Goal: Task Accomplishment & Management: Use online tool/utility

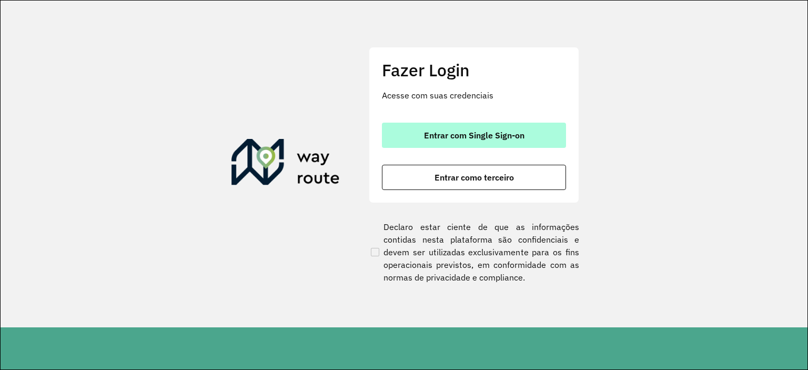
click at [459, 127] on button "Entrar com Single Sign-on" at bounding box center [474, 135] width 184 height 25
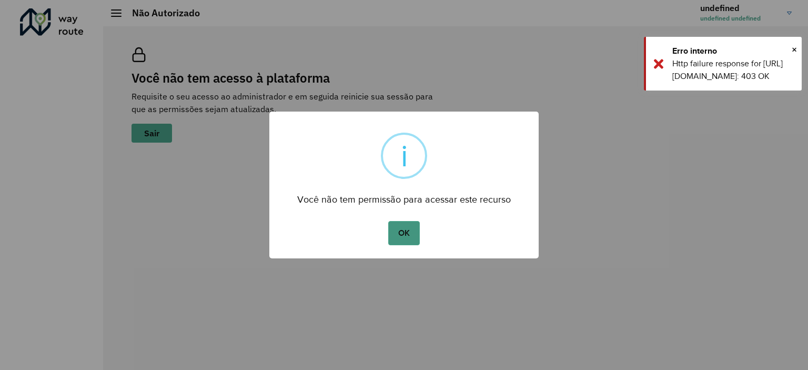
click at [405, 240] on button "OK" at bounding box center [403, 233] width 31 height 24
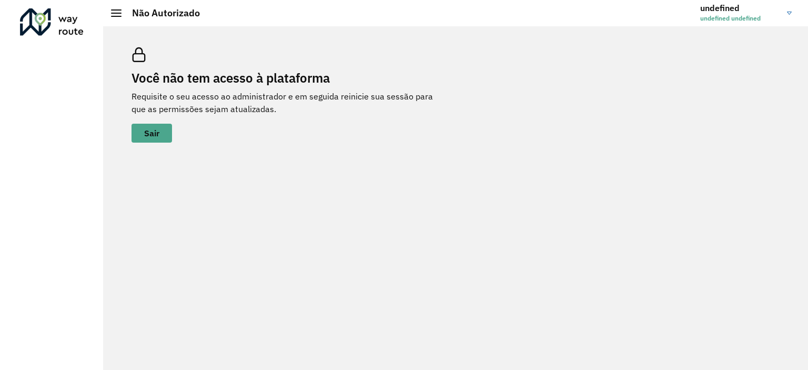
click at [788, 12] on img at bounding box center [789, 13] width 5 height 3
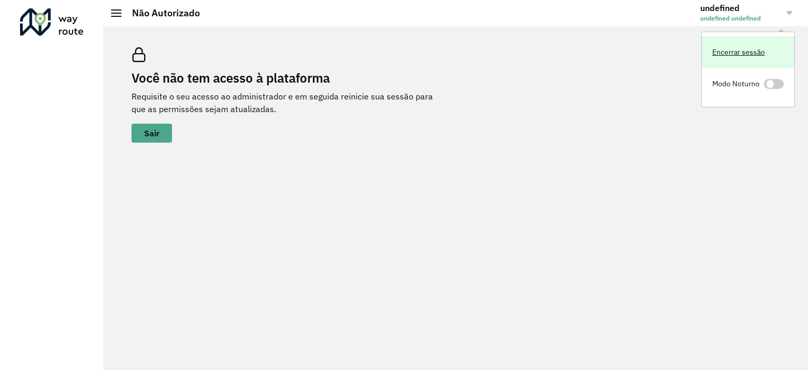
click at [753, 54] on link "Encerrar sessão" at bounding box center [748, 52] width 93 height 32
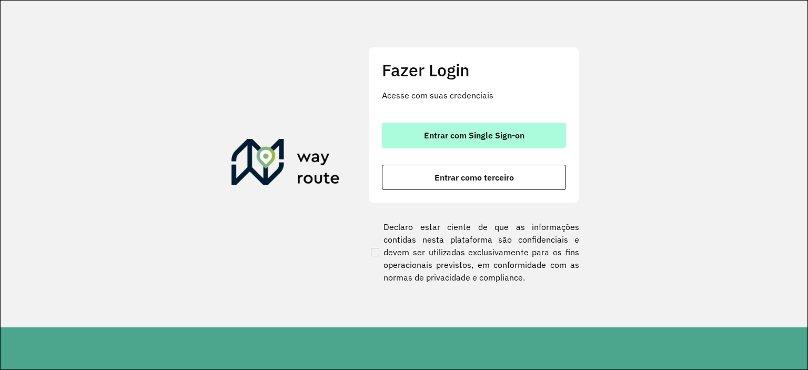
click at [468, 135] on span "Entrar com Single Sign-on" at bounding box center [474, 135] width 100 height 8
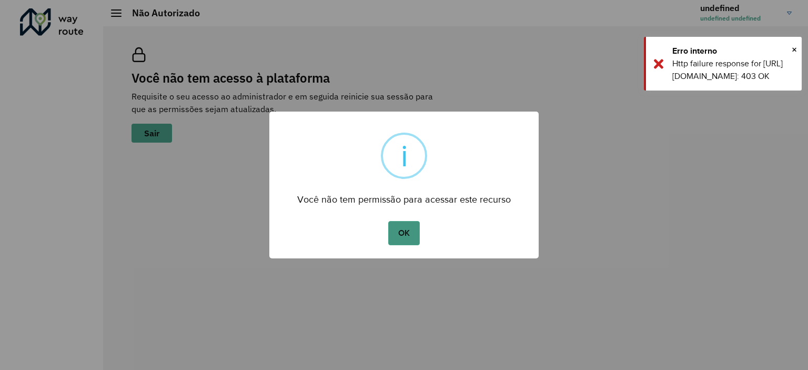
click at [396, 238] on button "OK" at bounding box center [403, 233] width 31 height 24
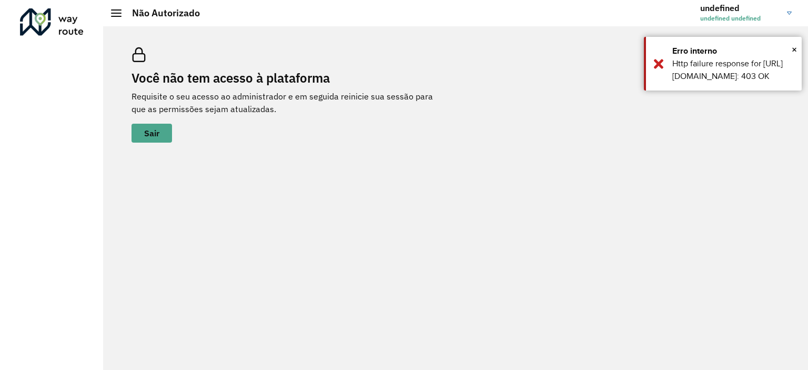
click at [116, 16] on span at bounding box center [116, 16] width 11 height 1
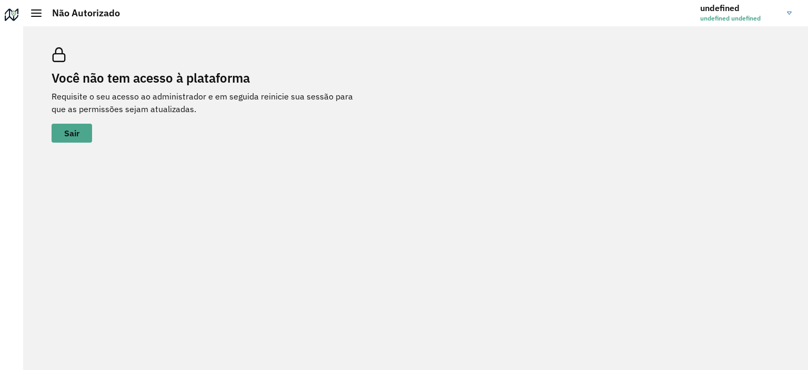
click at [36, 13] on span at bounding box center [36, 13] width 11 height 1
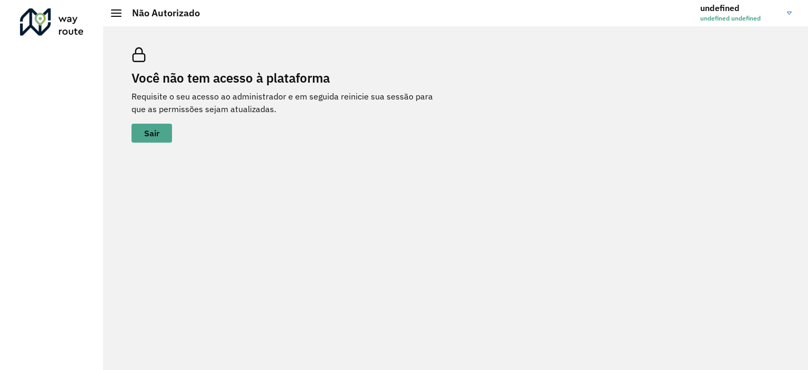
click at [791, 10] on link "undefined undefined undefined" at bounding box center [749, 12] width 99 height 27
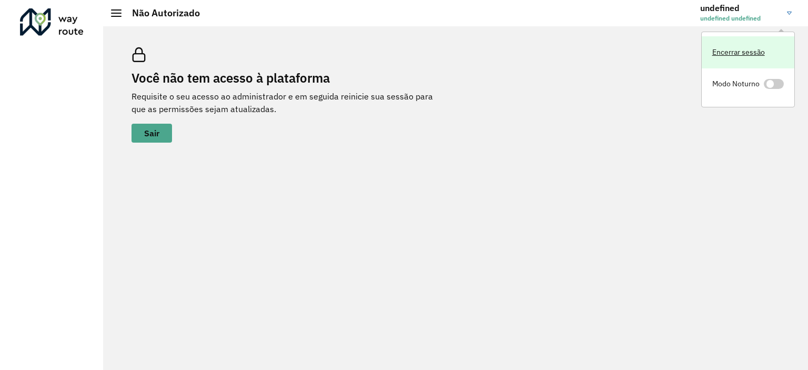
click at [739, 56] on link "Encerrar sessão" at bounding box center [748, 52] width 93 height 32
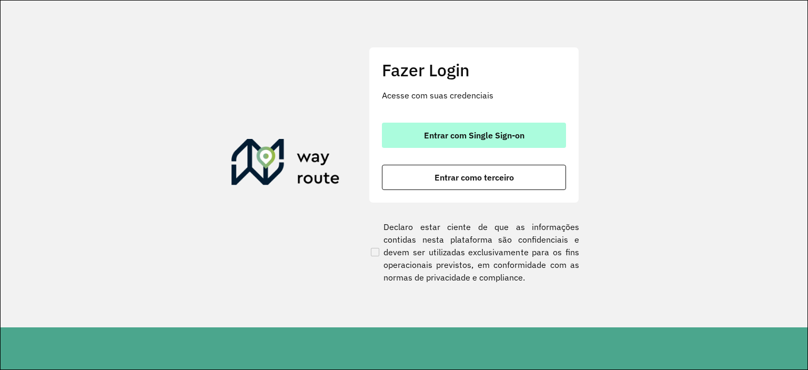
click at [400, 128] on button "Entrar com Single Sign-on" at bounding box center [474, 135] width 184 height 25
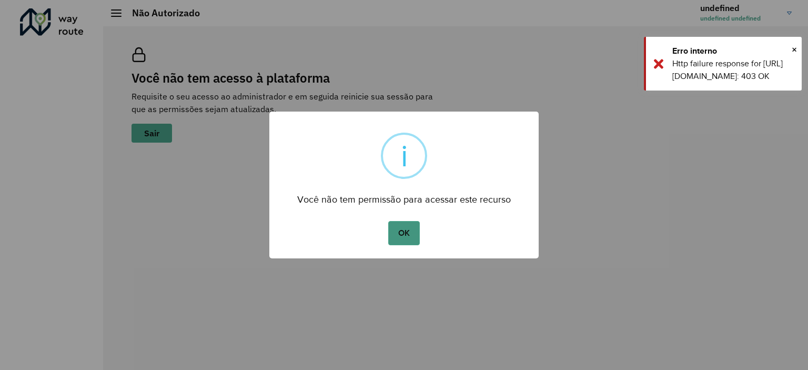
click at [396, 225] on button "OK" at bounding box center [403, 233] width 31 height 24
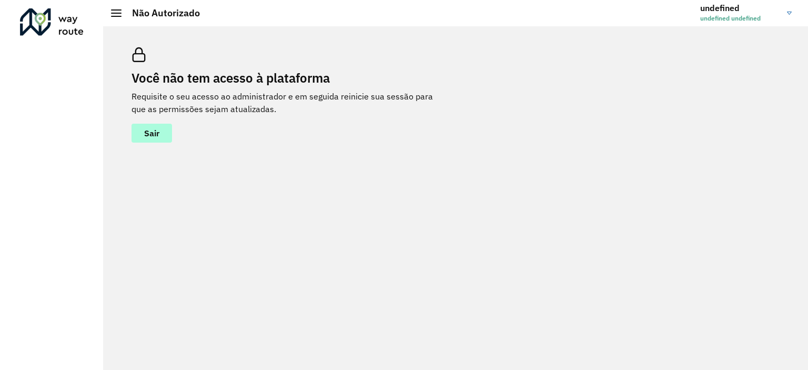
click at [162, 136] on button "Sair" at bounding box center [152, 133] width 41 height 19
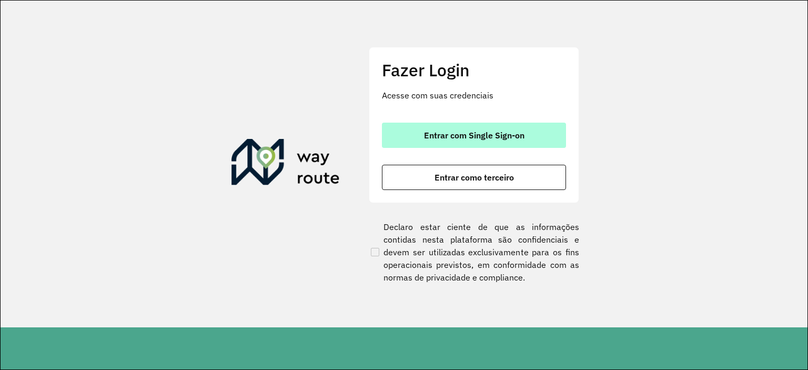
click at [438, 131] on span "Entrar com Single Sign-on" at bounding box center [474, 135] width 100 height 8
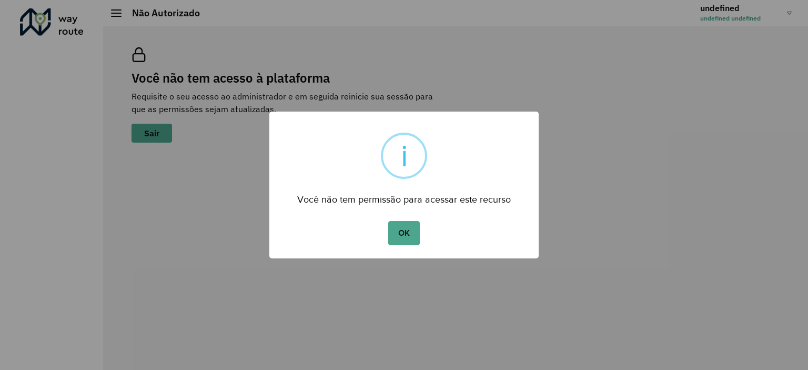
click at [793, 49] on div "× i Você não tem permissão para acessar este recurso OK No Cancel" at bounding box center [404, 185] width 808 height 370
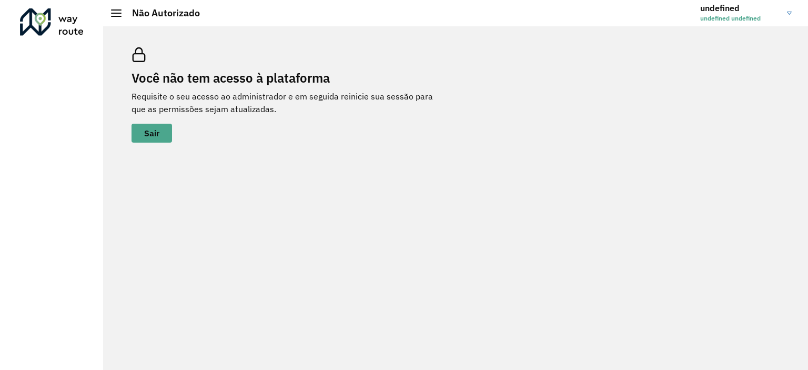
click at [114, 13] on span at bounding box center [116, 13] width 11 height 1
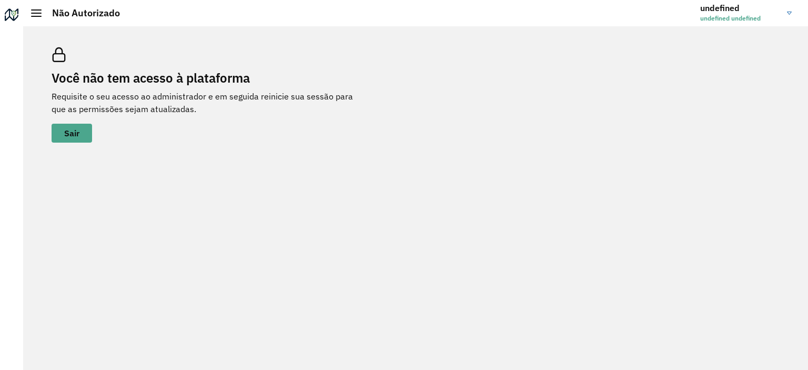
click at [14, 12] on div at bounding box center [11, 16] width 17 height 17
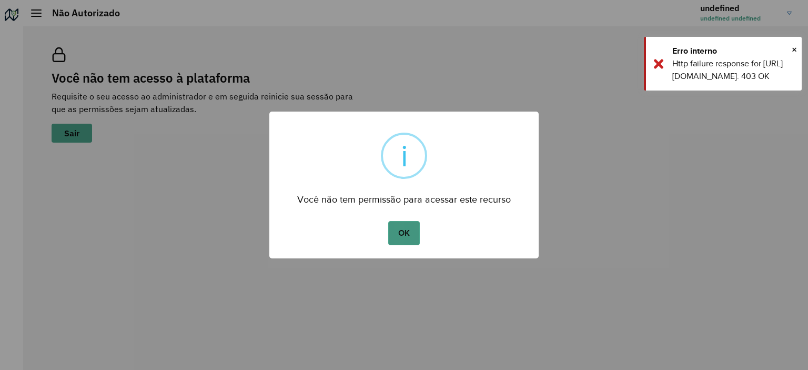
click at [402, 233] on button "OK" at bounding box center [403, 233] width 31 height 24
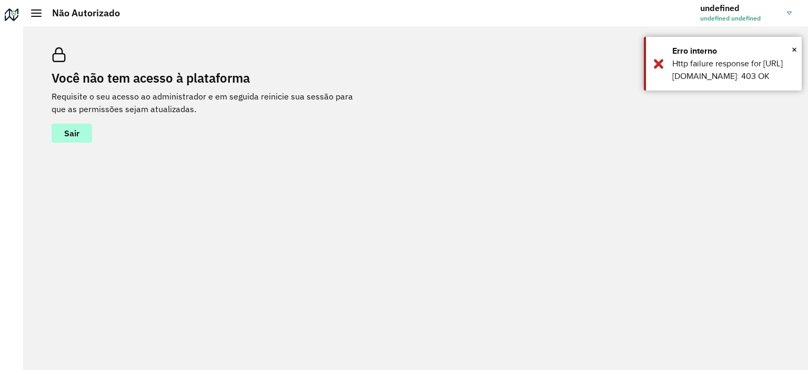
click at [69, 133] on span "Sair" at bounding box center [71, 133] width 15 height 8
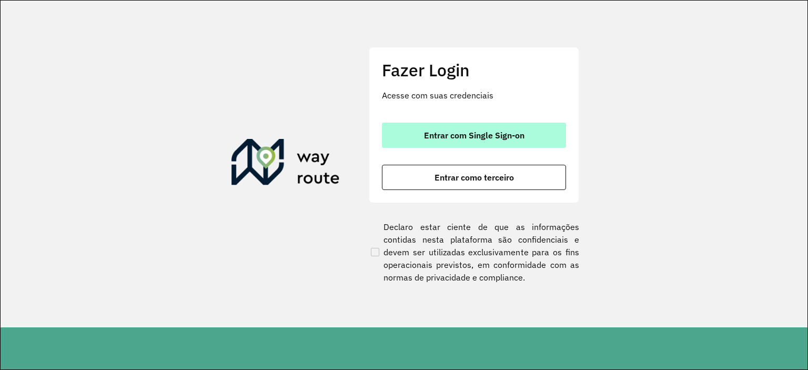
click at [522, 131] on span "Entrar com Single Sign-on" at bounding box center [474, 135] width 100 height 8
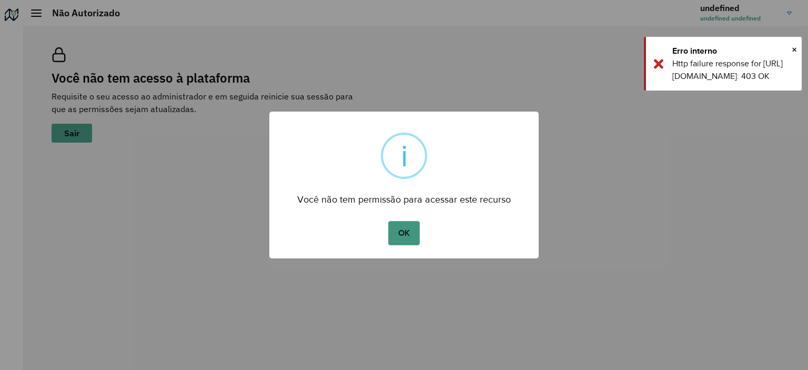
click at [395, 231] on button "OK" at bounding box center [403, 233] width 31 height 24
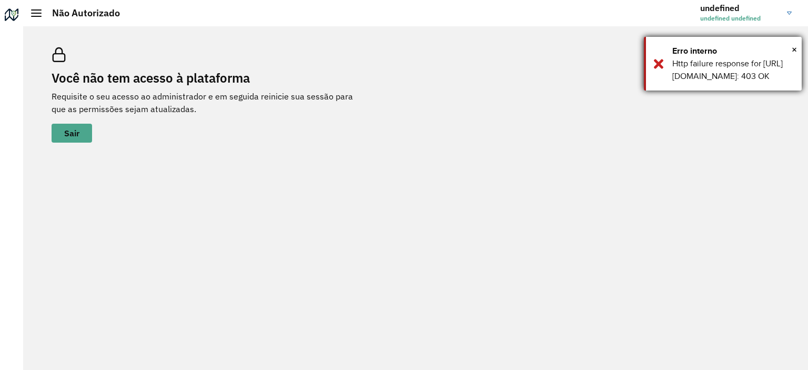
click at [798, 50] on div "× Erro interno Http failure response for [URL][DOMAIN_NAME]: 403 OK" at bounding box center [723, 64] width 158 height 54
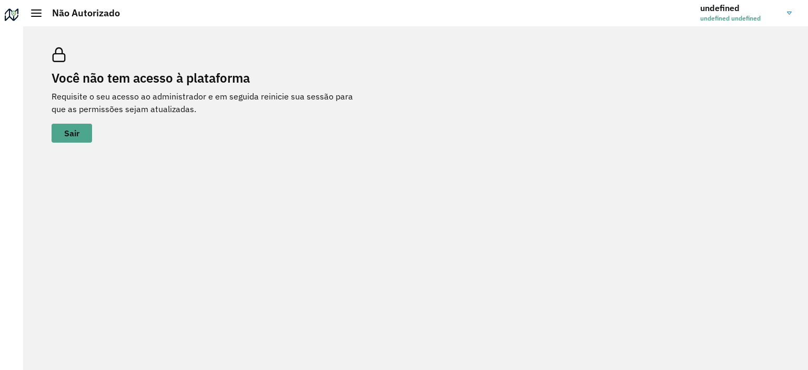
click at [791, 9] on link "undefined undefined undefined" at bounding box center [749, 12] width 99 height 27
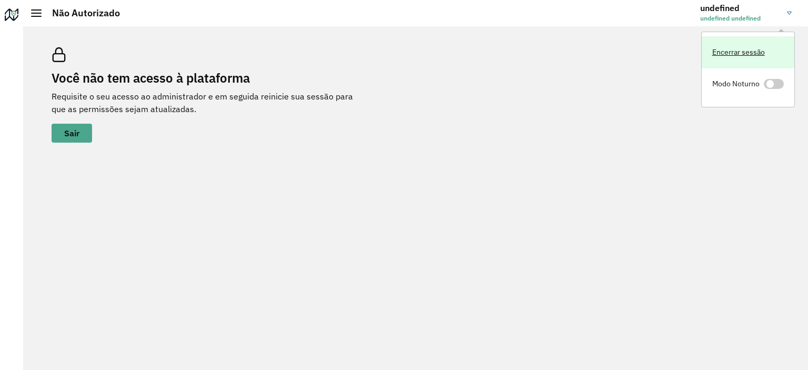
click at [757, 49] on link "Encerrar sessão" at bounding box center [748, 52] width 93 height 32
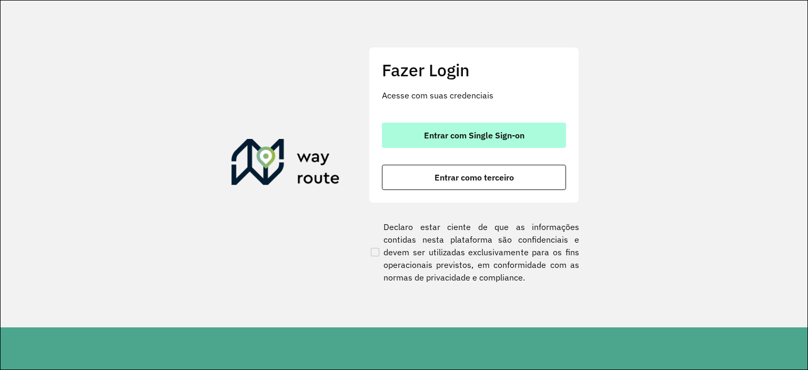
click at [461, 132] on span "Entrar com Single Sign-on" at bounding box center [474, 135] width 100 height 8
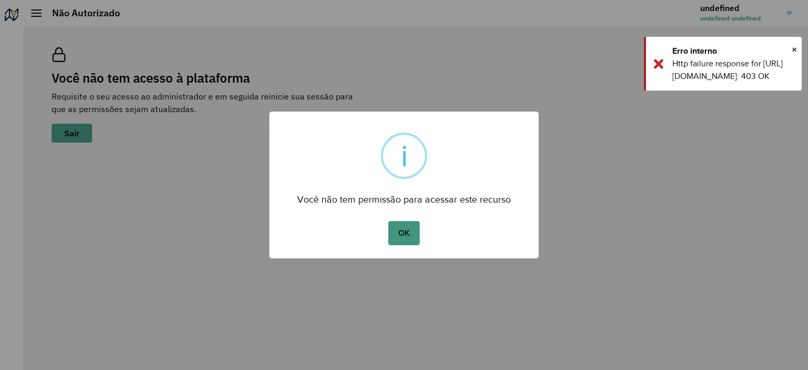
click at [408, 228] on button "OK" at bounding box center [403, 233] width 31 height 24
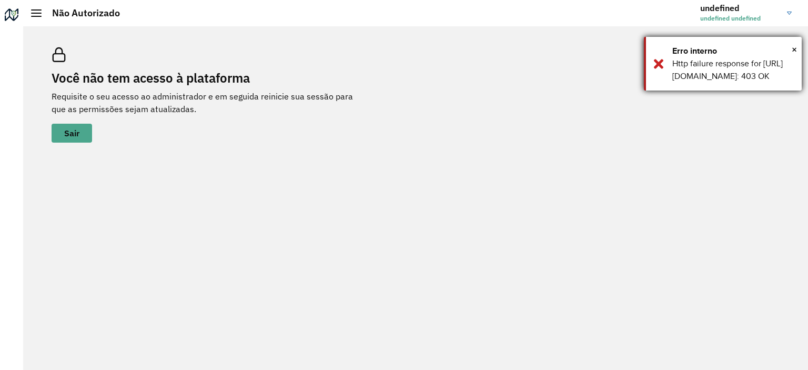
click at [797, 50] on div "× Erro interno Http failure response for https://roteirizador.ambev.com.br/api/…" at bounding box center [723, 64] width 158 height 54
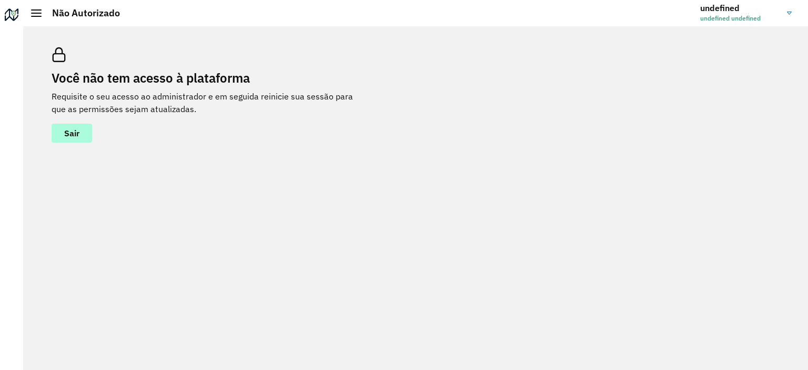
click at [78, 134] on span "Sair" at bounding box center [71, 133] width 15 height 8
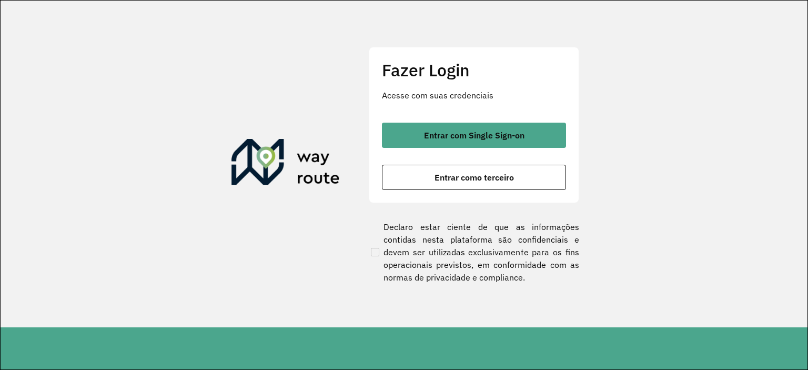
click at [486, 147] on div "Entrar com Single Sign-on Entrar como terceiro" at bounding box center [474, 156] width 184 height 67
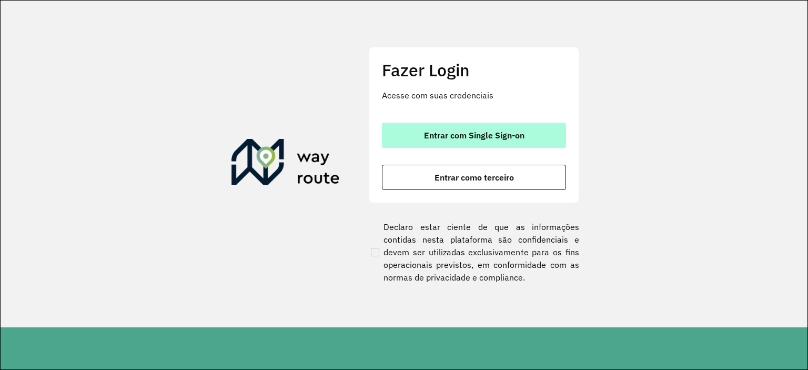
click at [493, 139] on span "Entrar com Single Sign-on" at bounding box center [474, 135] width 100 height 8
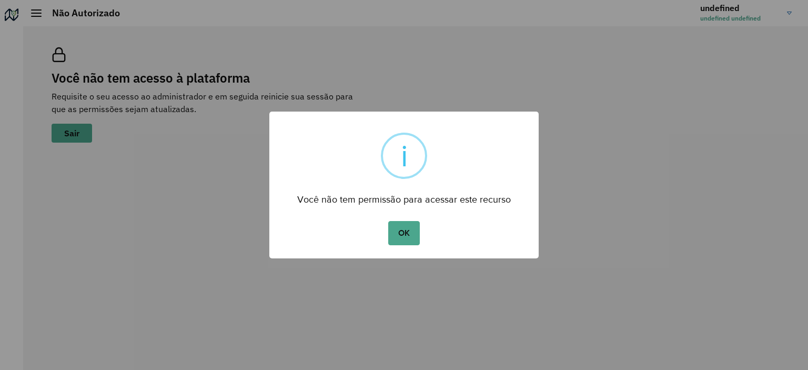
drag, startPoint x: 744, startPoint y: 2, endPoint x: 520, endPoint y: 59, distance: 230.7
click at [520, 59] on div "× i Você não tem permissão para acessar este recurso OK No Cancel" at bounding box center [404, 185] width 808 height 370
